Goal: Information Seeking & Learning: Learn about a topic

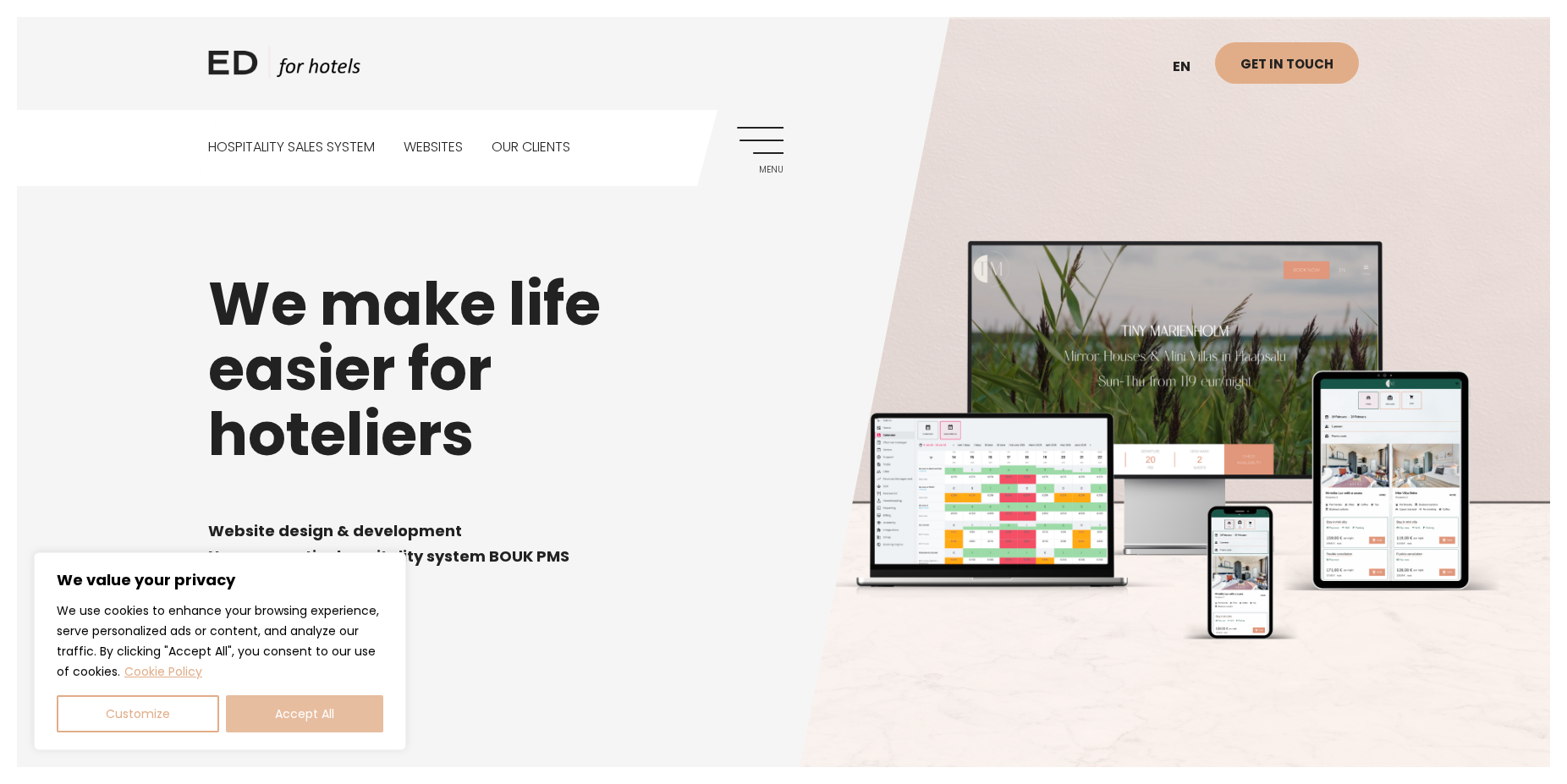
click at [292, 706] on button "Accept All" at bounding box center [305, 714] width 157 height 38
checkbox input "true"
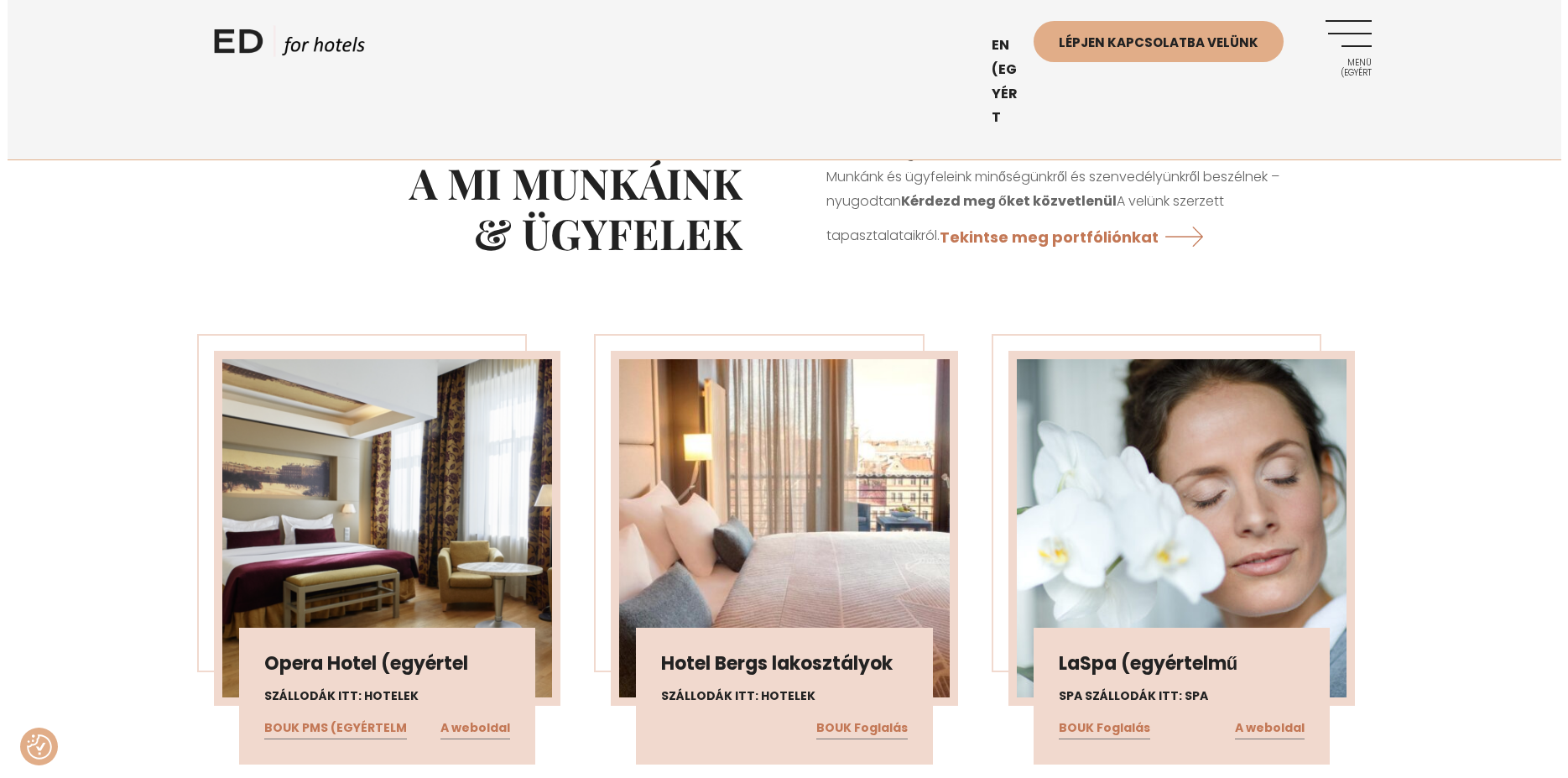
scroll to position [2420, 0]
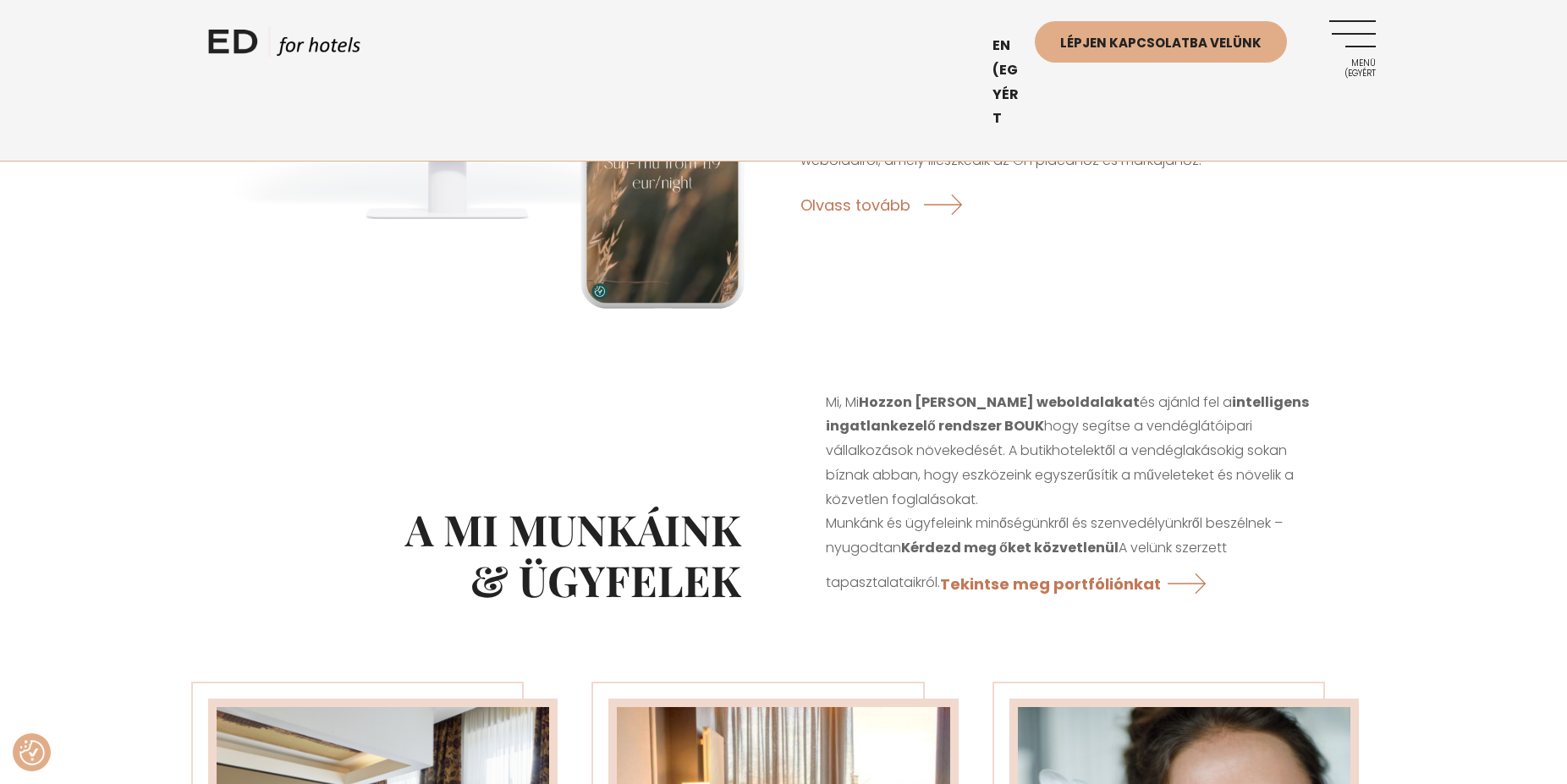
click at [1356, 38] on link "Menü (egyért" at bounding box center [1352, 44] width 47 height 47
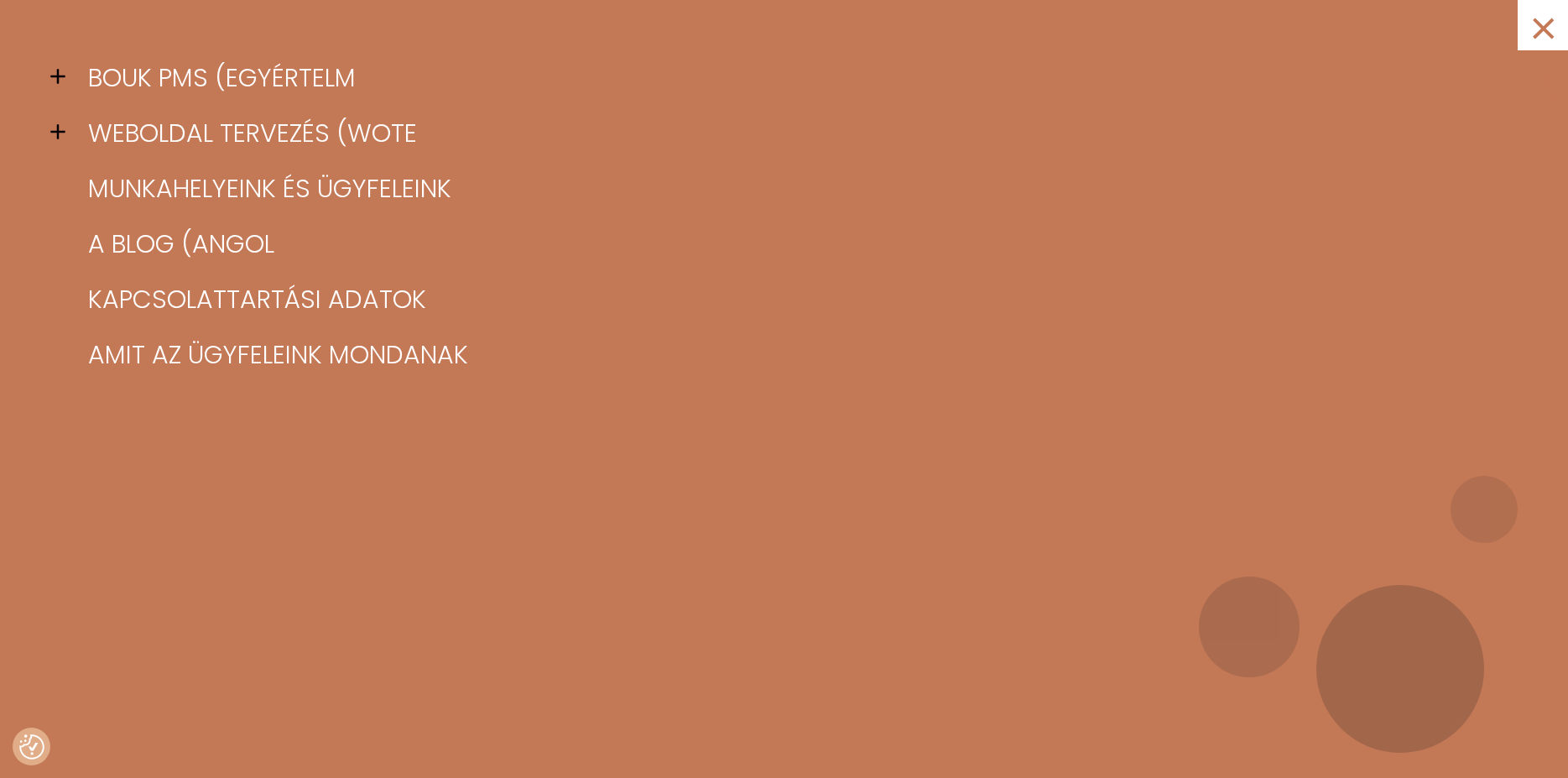
click at [55, 69] on span at bounding box center [63, 76] width 25 height 25
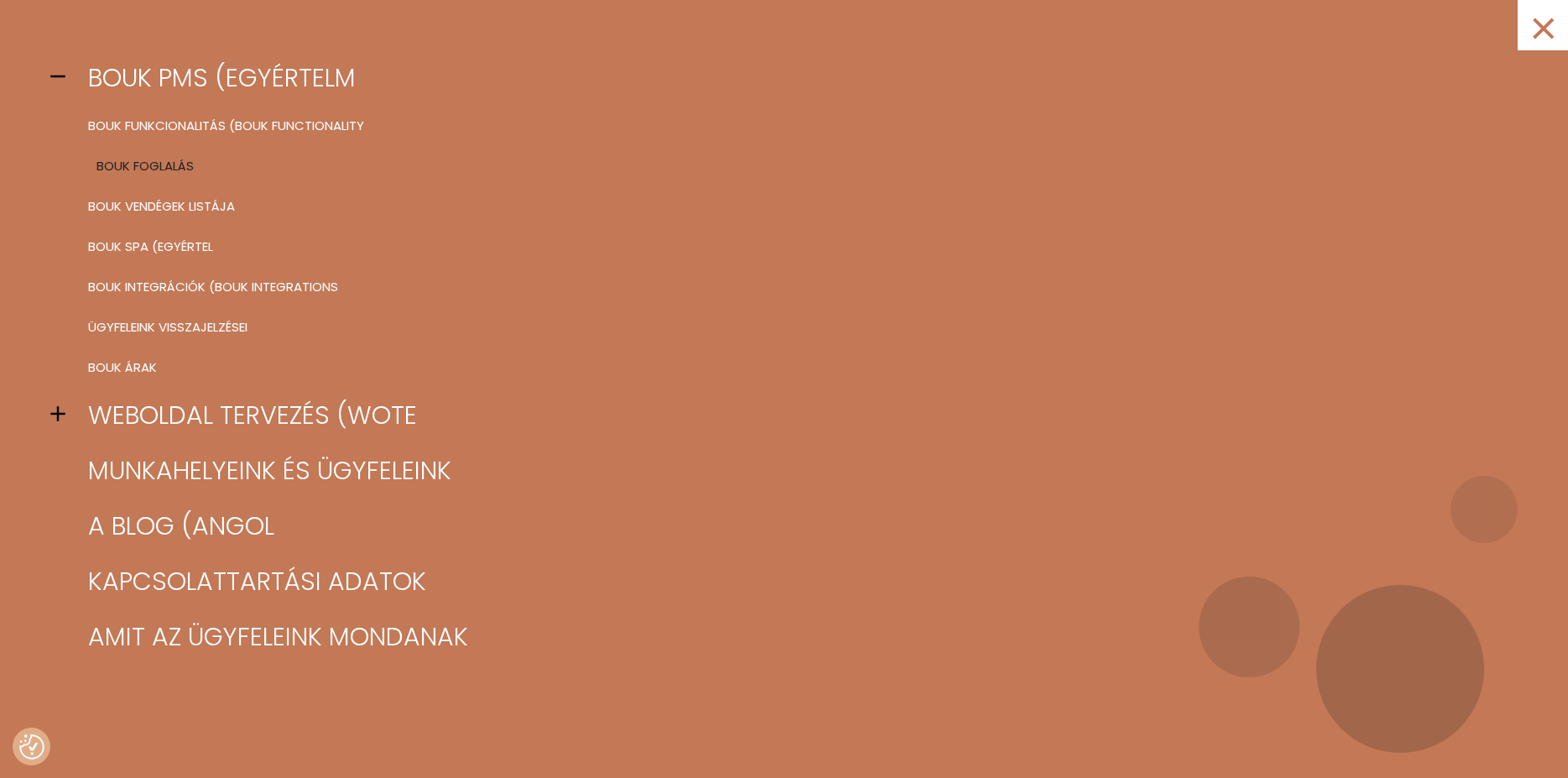
click at [107, 171] on link "BOUK Foglalás" at bounding box center [805, 166] width 1442 height 41
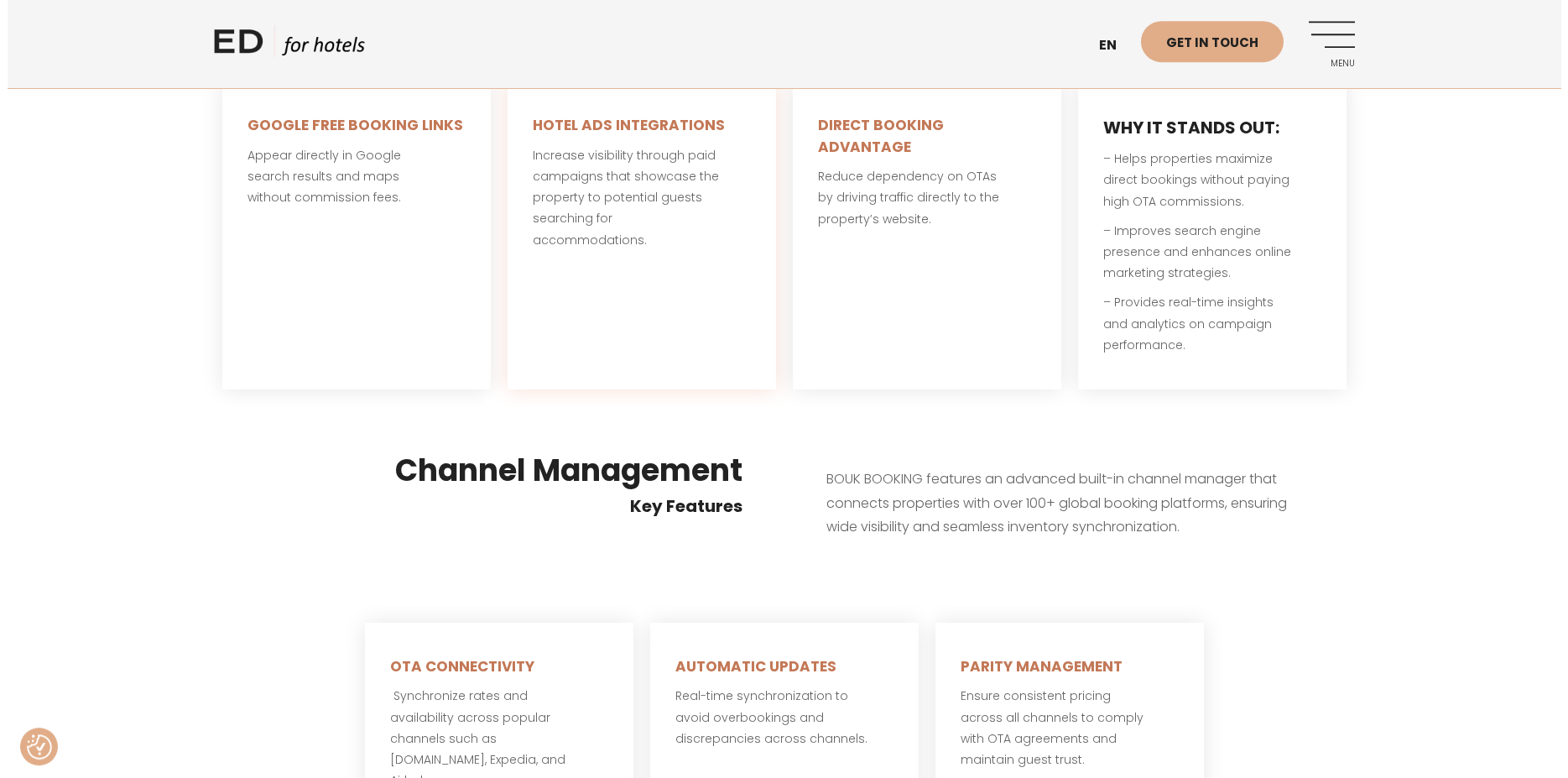
scroll to position [3766, 0]
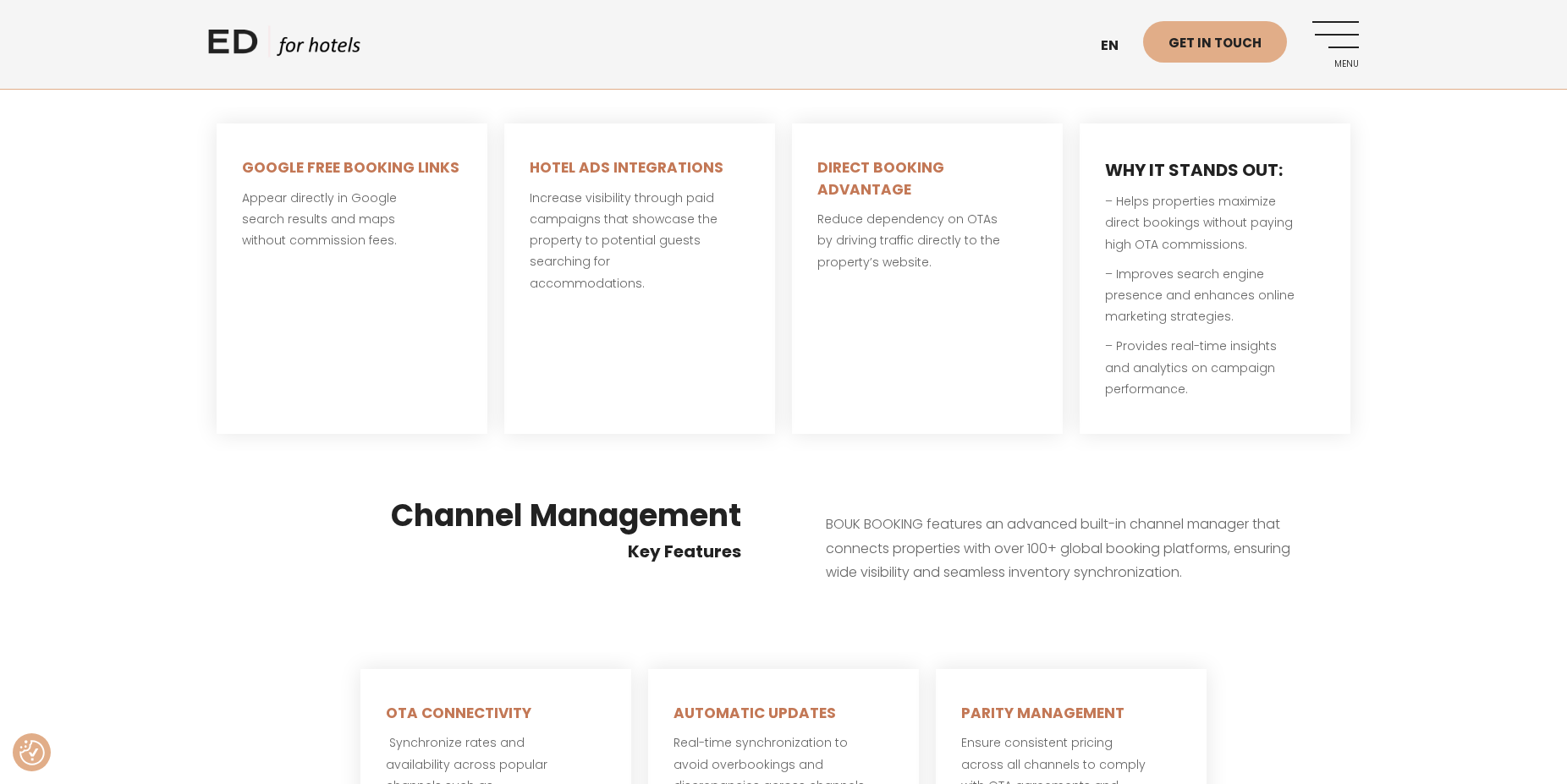
click at [1340, 40] on link "Menu" at bounding box center [1336, 44] width 47 height 47
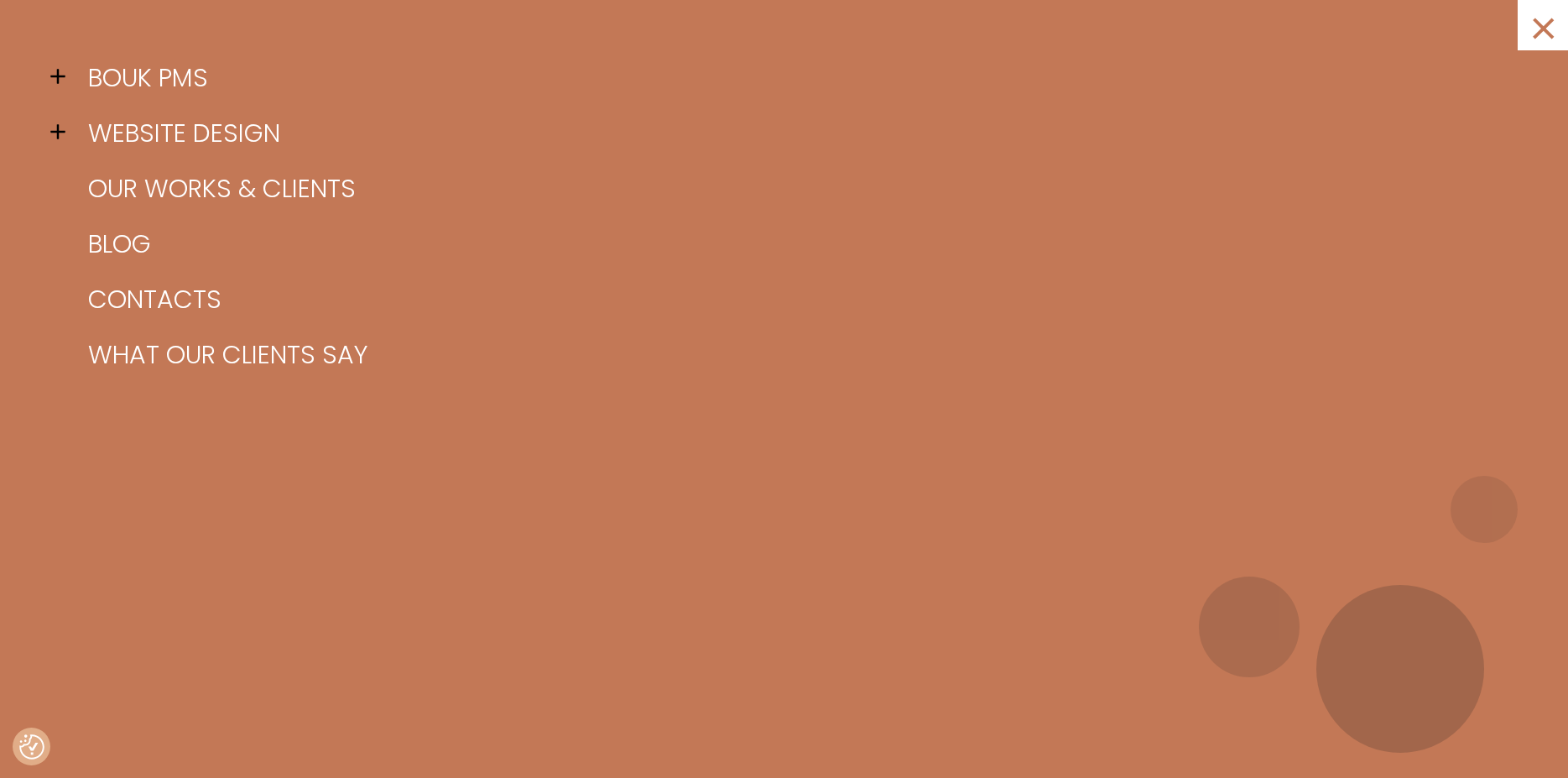
click at [54, 81] on span at bounding box center [63, 76] width 25 height 25
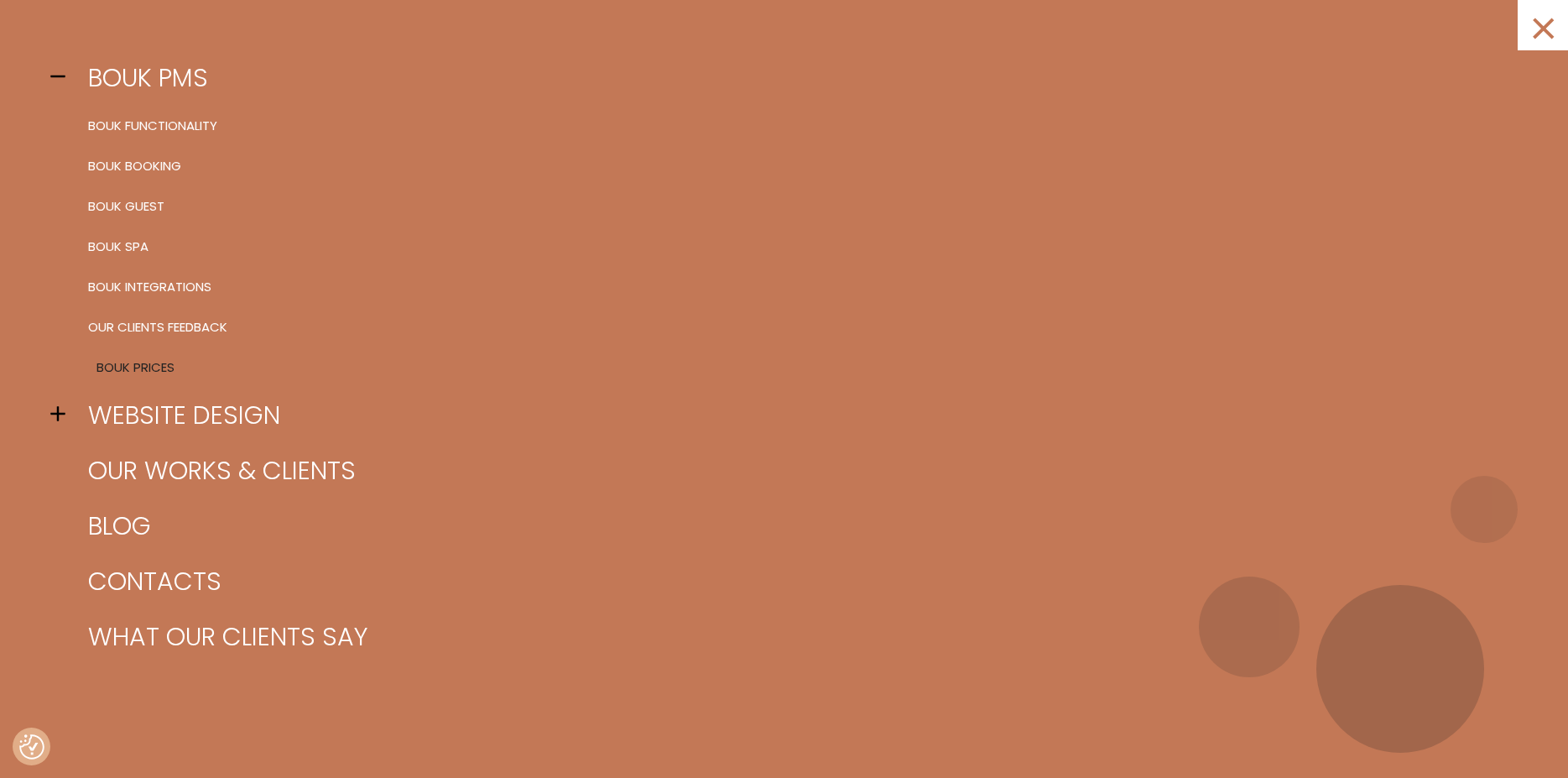
click at [135, 367] on link "BOUK Prices" at bounding box center [805, 367] width 1442 height 41
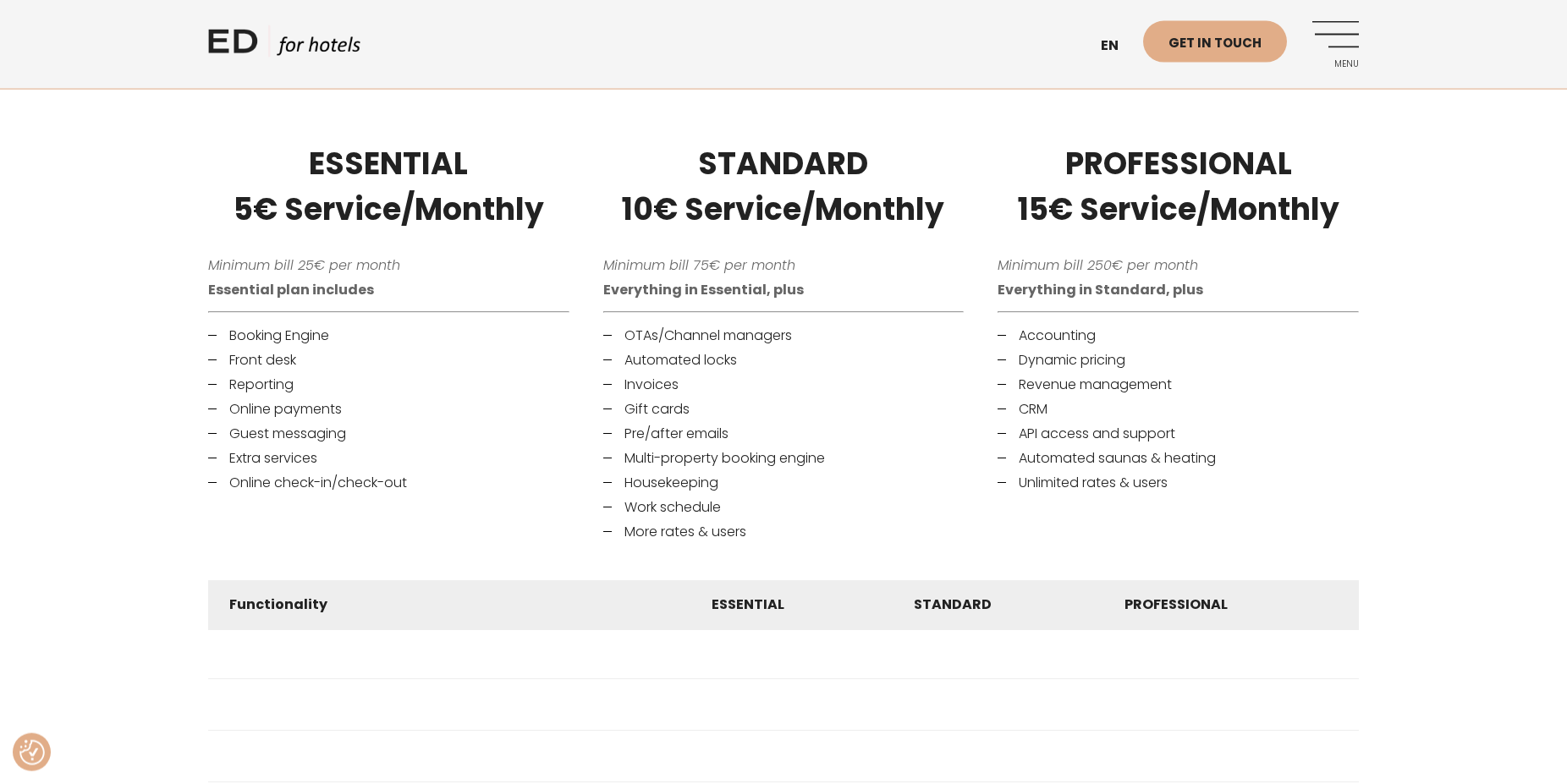
scroll to position [949, 0]
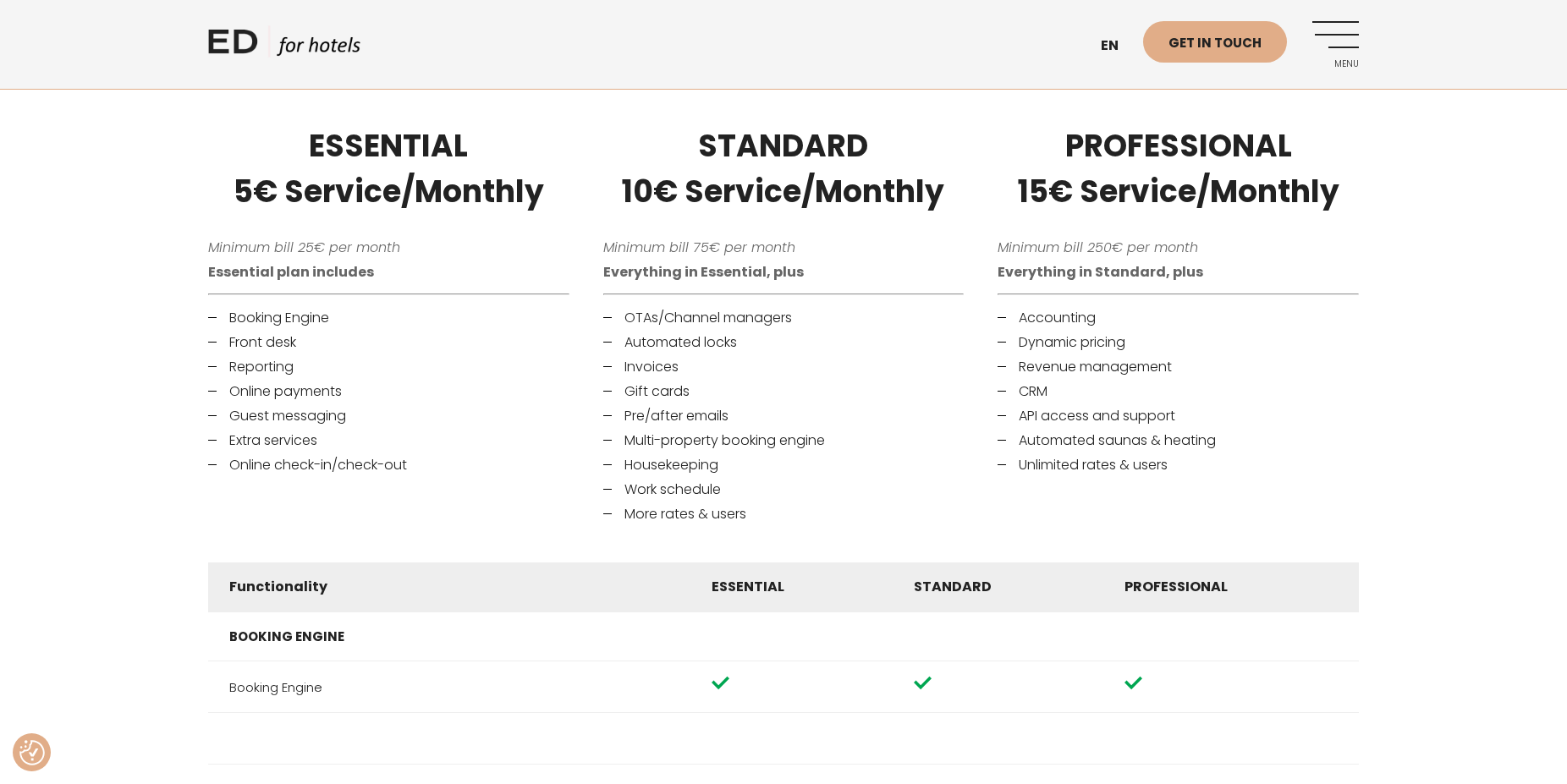
click at [1478, 370] on div "ESSENTIAL 5€ Service/Monthly Minimum bill 25€ per month Essential plan includes…" at bounding box center [784, 323] width 1567 height 443
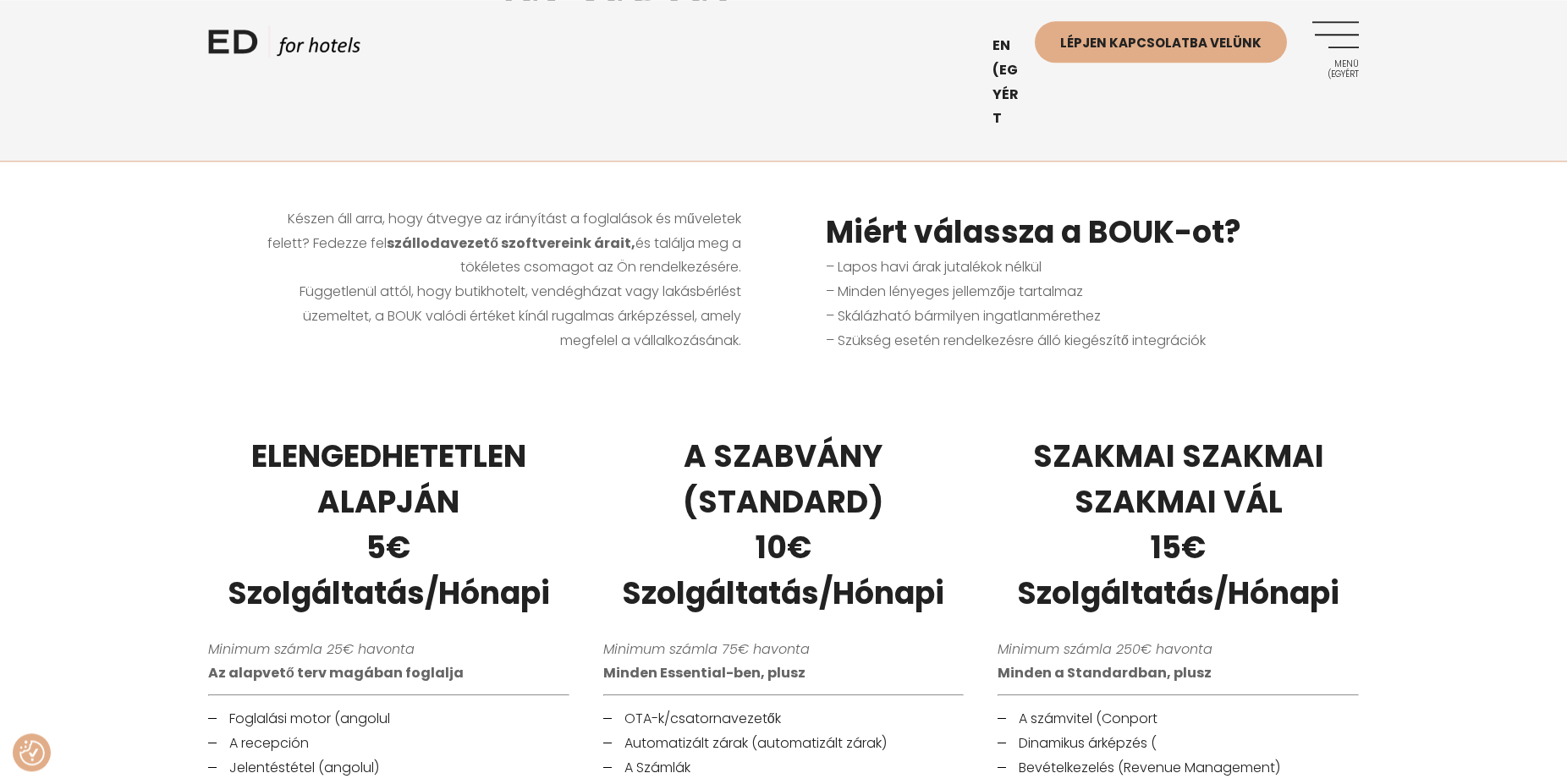
scroll to position [690, 0]
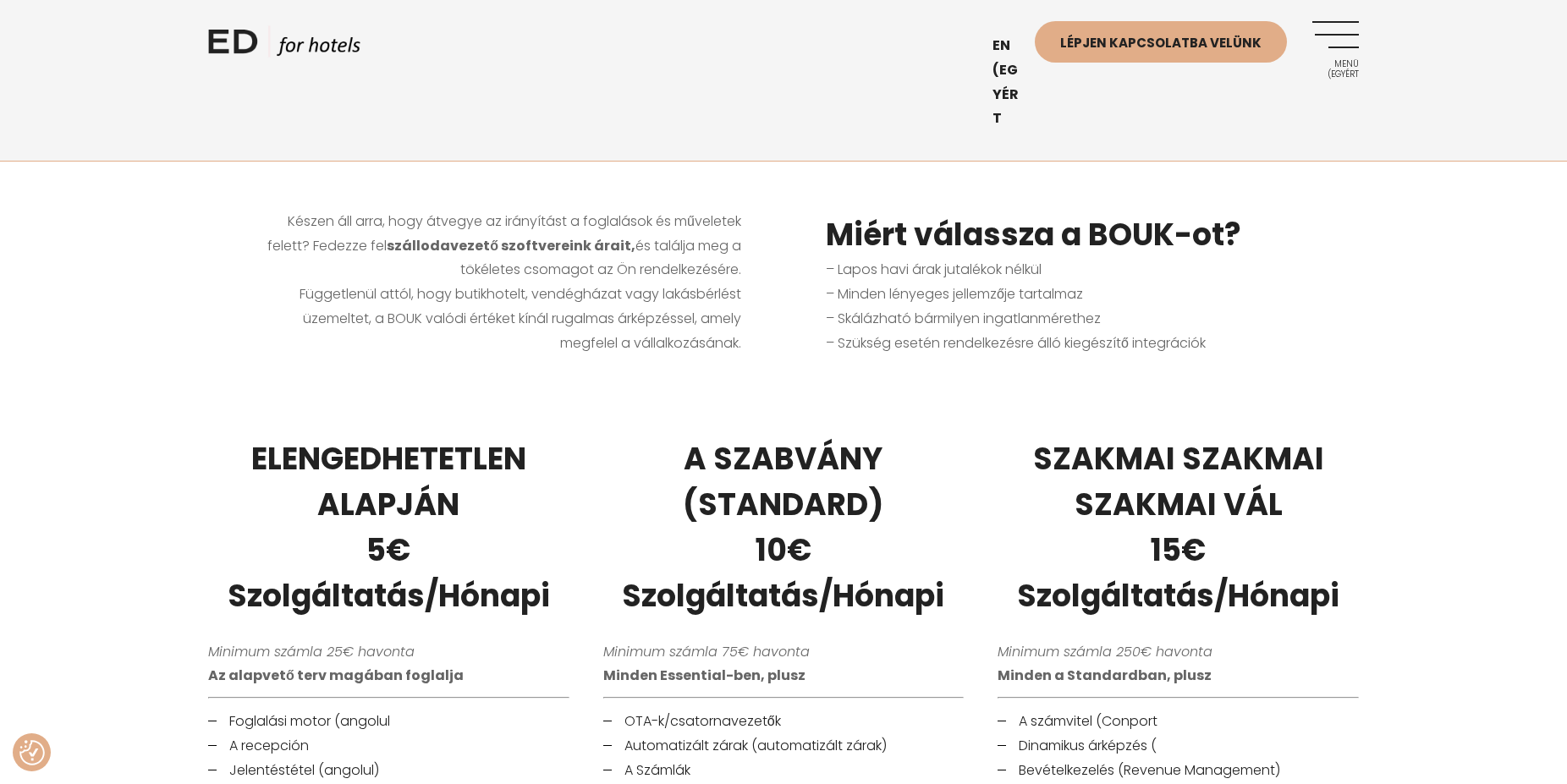
click at [152, 508] on div "ELENGEDHETETLEN ALAPJÁN 5€ Szolgáltatás/Hónapi Minimum számla 25€ havonta Az al…" at bounding box center [784, 682] width 1567 height 535
